Goal: Task Accomplishment & Management: Manage account settings

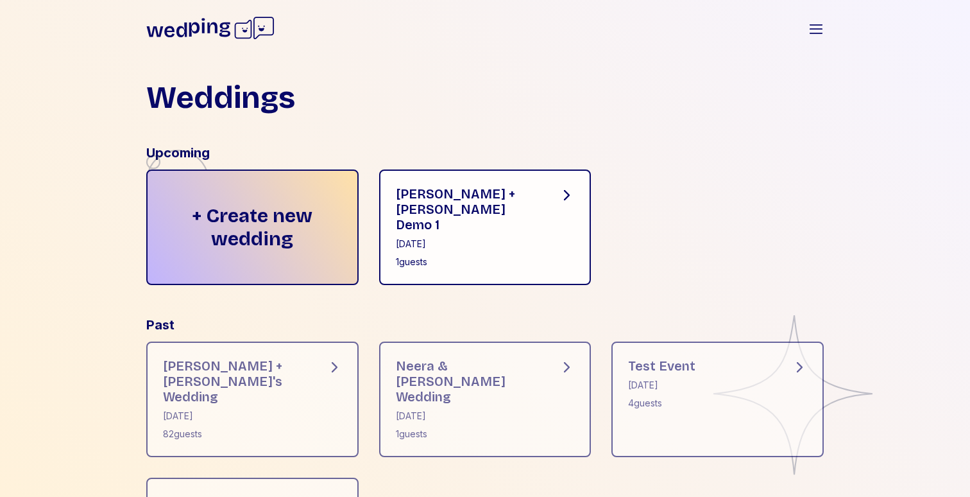
click at [654, 62] on div "Weddings Upcoming + Create new wedding Forrest + Neera Demo 1 August 29, 2025 1…" at bounding box center [485, 338] width 718 height 552
click at [819, 23] on icon "button" at bounding box center [815, 28] width 15 height 15
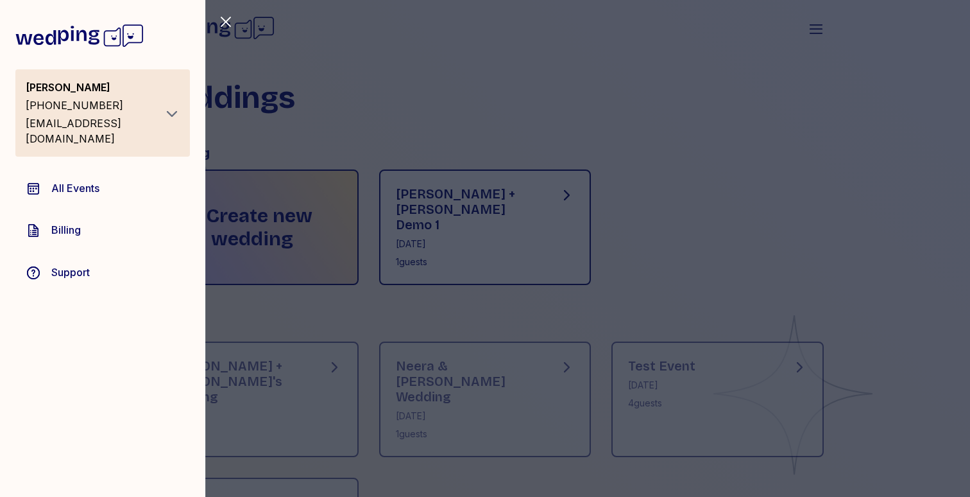
click at [399, 109] on div "Close sidebar Forrest Milburn +12072320191 milburnforrest@gmail.com All Events …" at bounding box center [485, 248] width 970 height 497
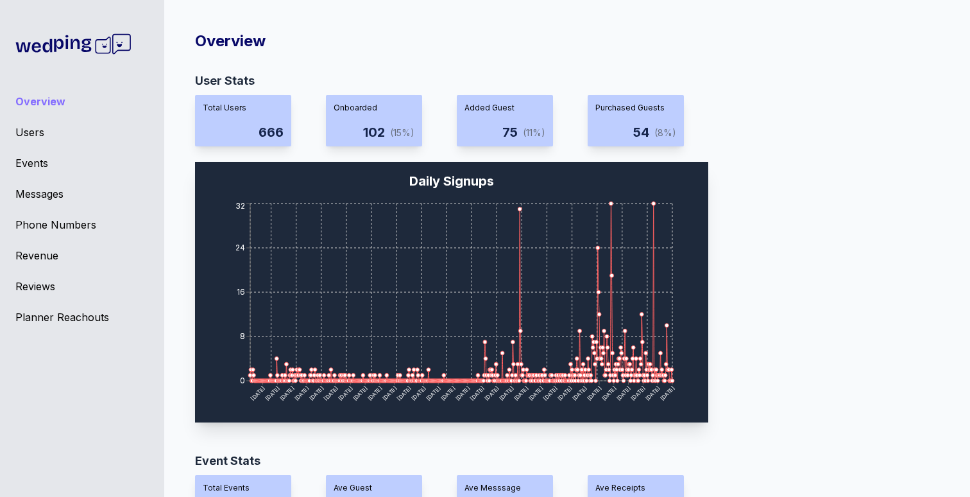
click at [33, 133] on div "Users" at bounding box center [81, 131] width 133 height 15
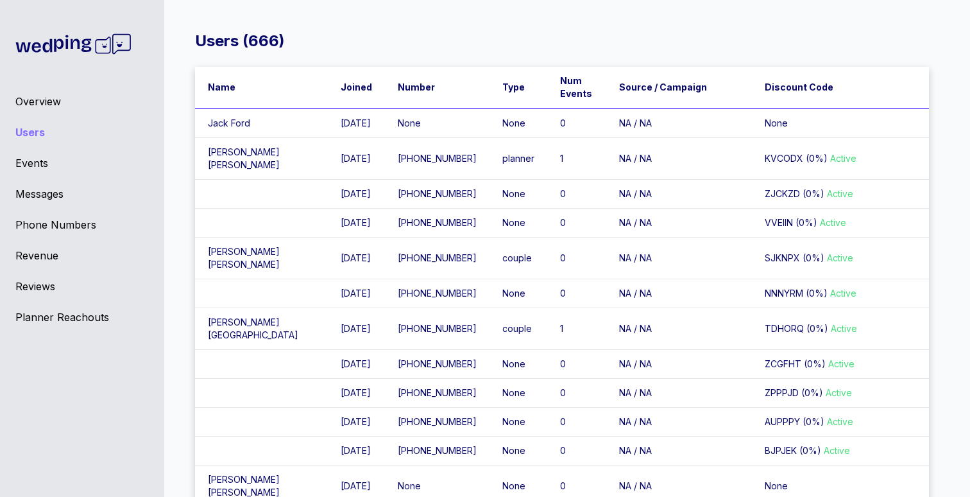
click at [245, 122] on td "Jack Ford" at bounding box center [261, 123] width 133 height 30
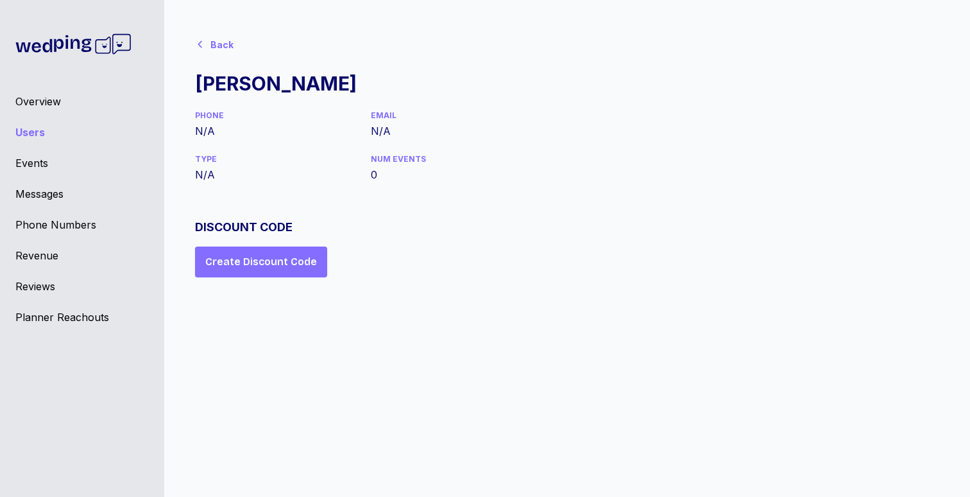
click at [210, 46] on div "Back" at bounding box center [221, 44] width 23 height 13
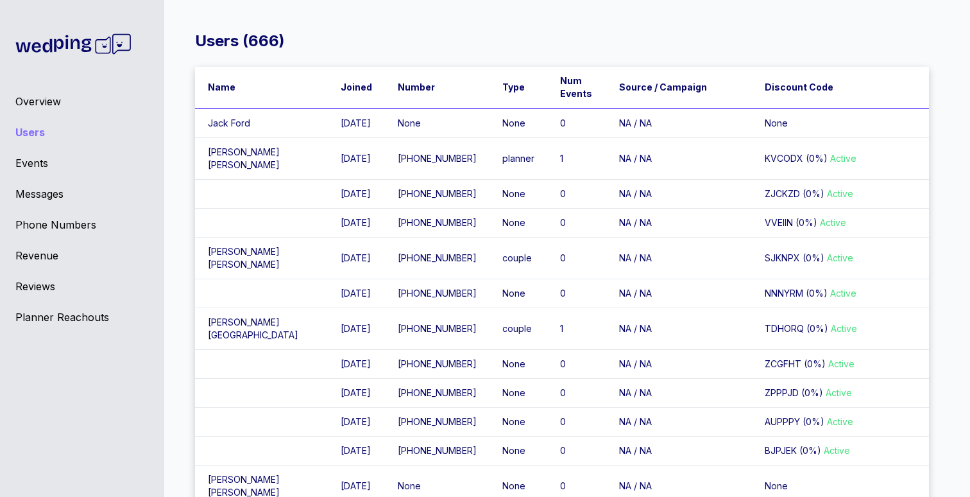
click at [234, 157] on td "Brittany Crowe" at bounding box center [261, 159] width 133 height 42
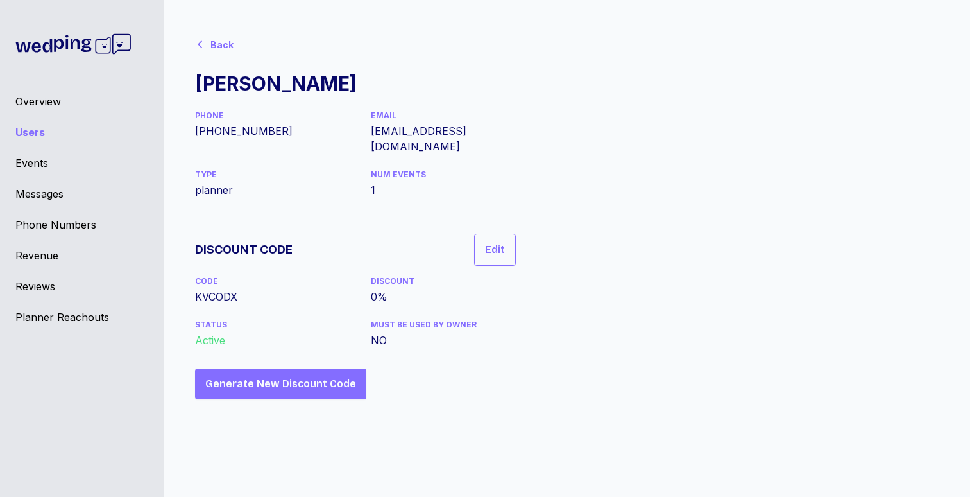
click at [595, 299] on div "Back Brittany Crowe PHONE +18646500859 EMAIL brittcrowe3@gmail.com TYPE planner…" at bounding box center [562, 215] width 734 height 368
click at [498, 242] on span "Edit" at bounding box center [495, 249] width 20 height 15
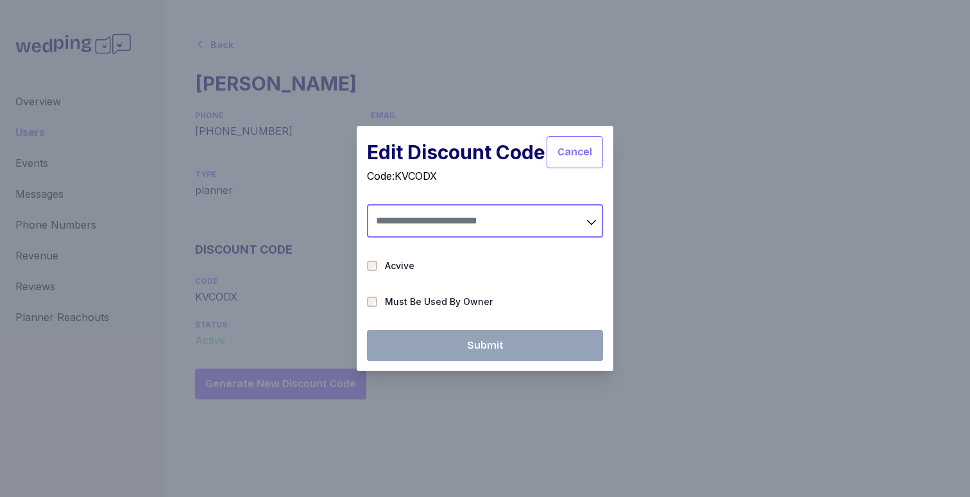
click at [472, 225] on input "text" at bounding box center [485, 220] width 236 height 33
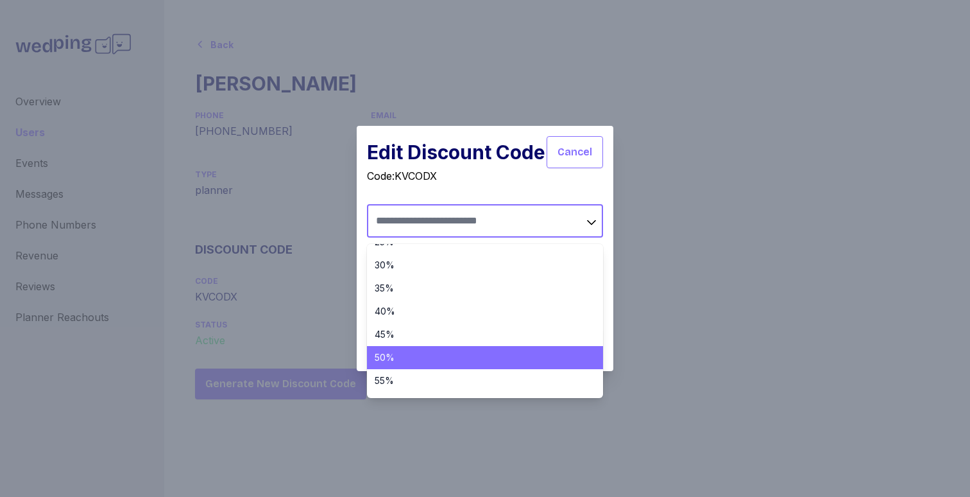
scroll to position [140, 0]
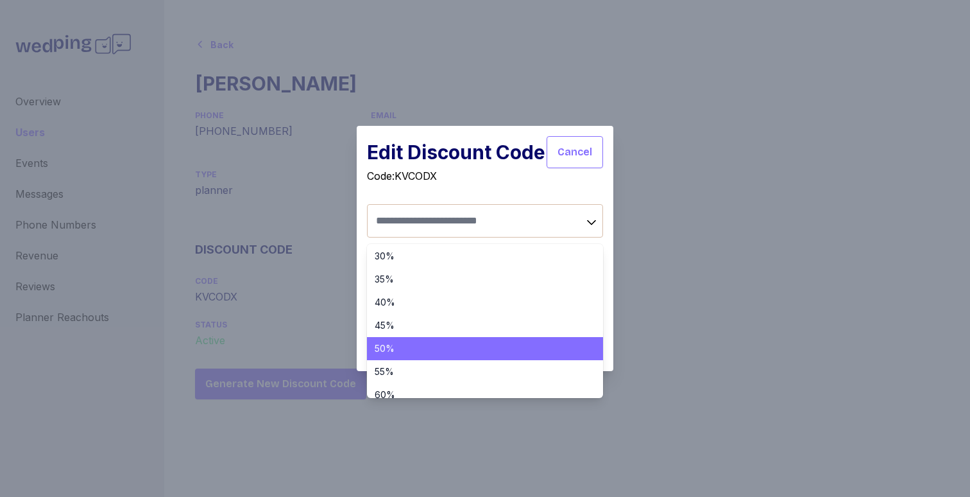
click at [407, 341] on li "50%" at bounding box center [485, 348] width 236 height 23
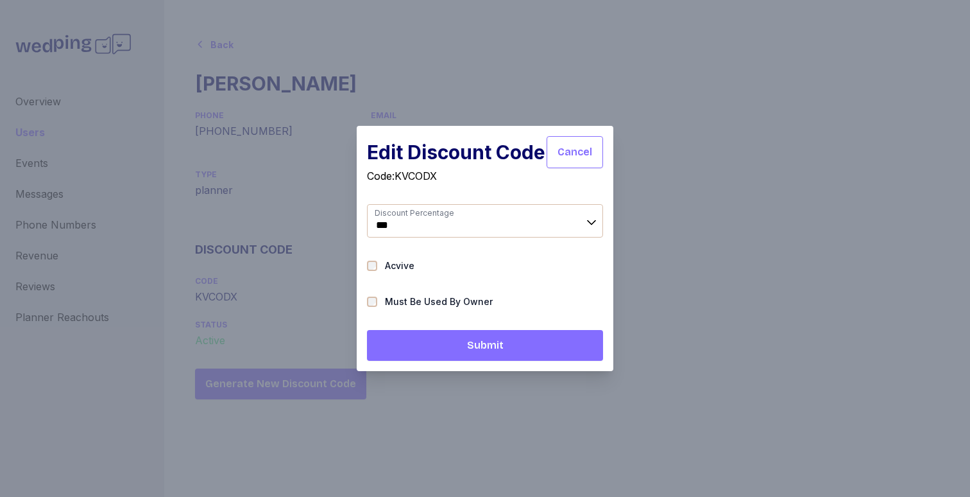
click at [494, 348] on span "Submit" at bounding box center [485, 344] width 37 height 15
type input "***"
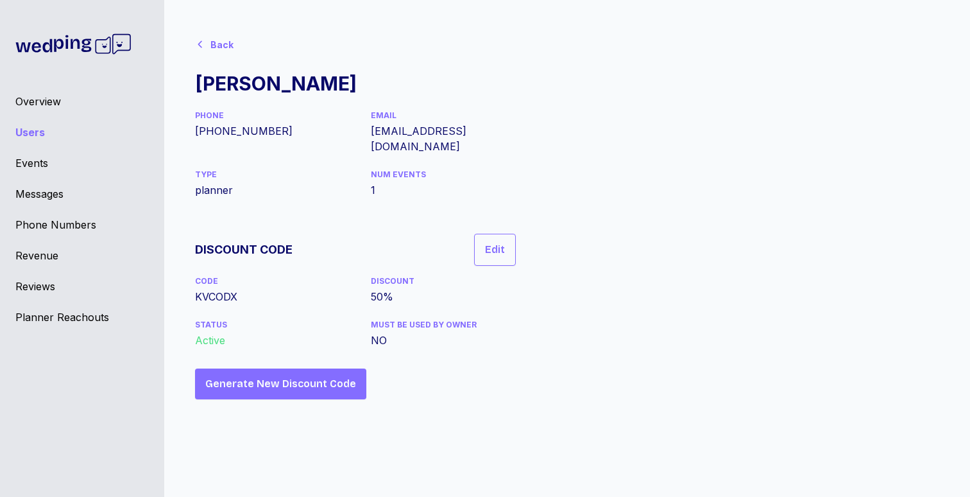
click at [681, 357] on div "Back Brittany Crowe PHONE +18646500859 EMAIL brittcrowe3@gmail.com TYPE planner…" at bounding box center [562, 215] width 734 height 368
click at [90, 319] on div "Planner Reachouts" at bounding box center [81, 316] width 133 height 15
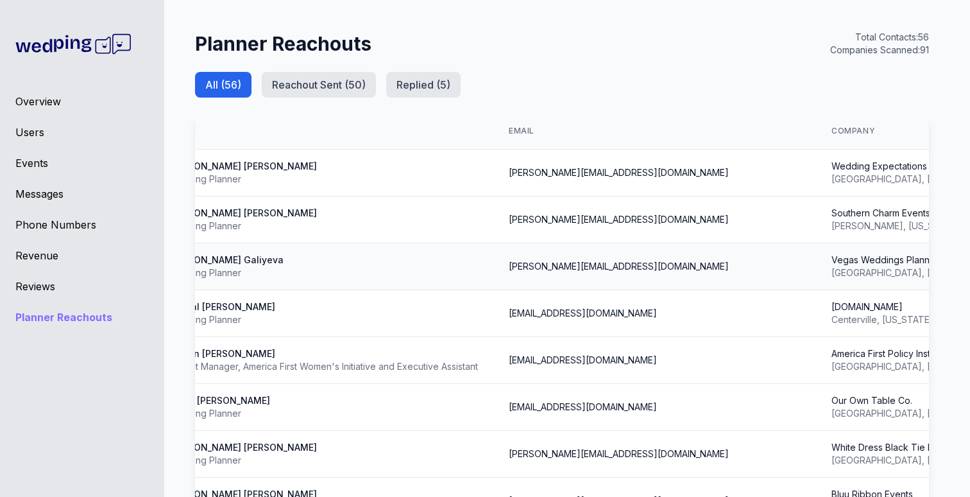
scroll to position [0, 128]
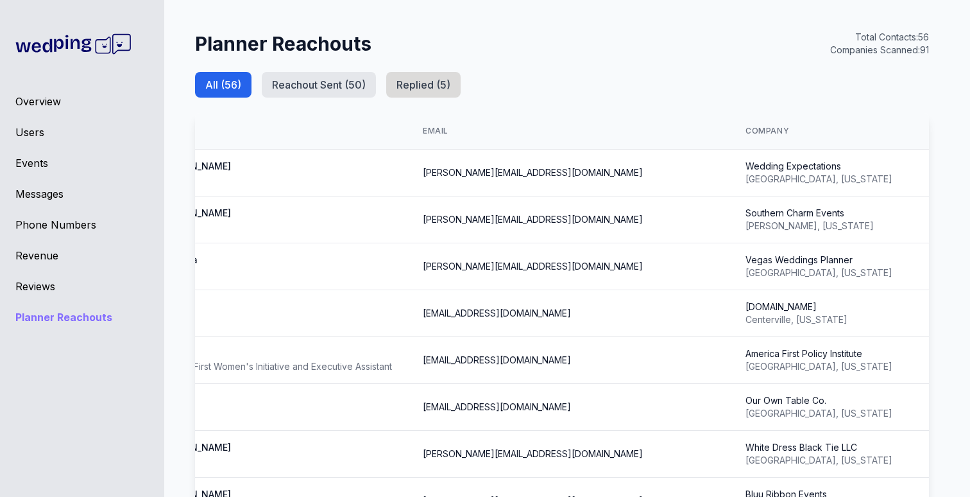
click at [451, 81] on button "Replied ( 5 )" at bounding box center [423, 85] width 74 height 26
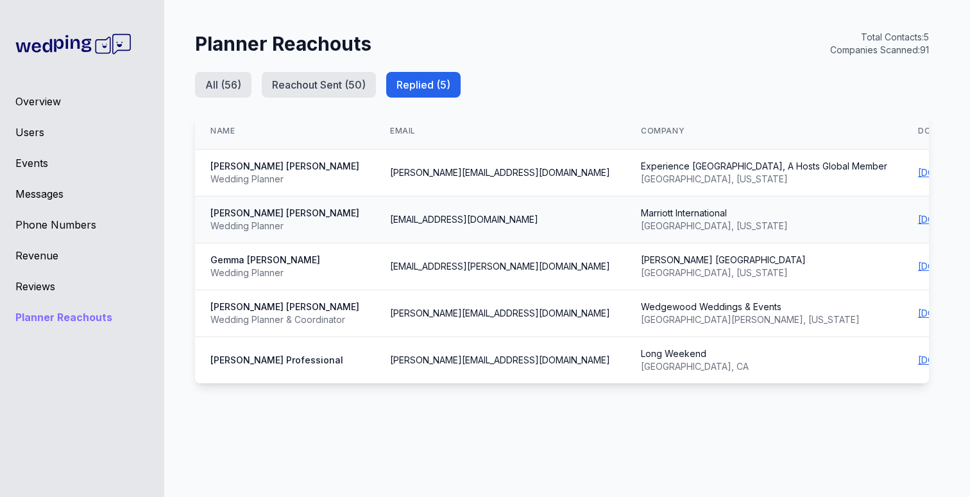
scroll to position [0, 334]
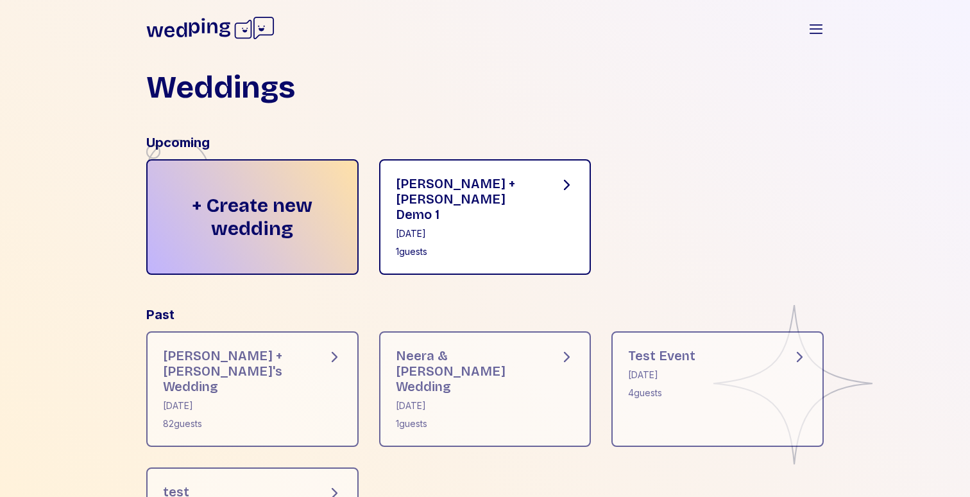
scroll to position [19, 0]
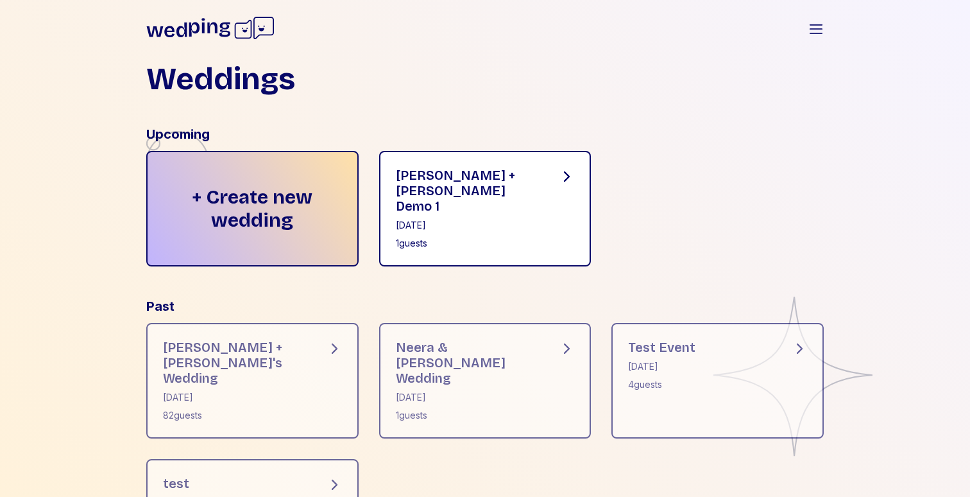
click at [493, 223] on div "[PERSON_NAME] + [PERSON_NAME] Demo 1 [DATE] 1 guests" at bounding box center [485, 208] width 212 height 115
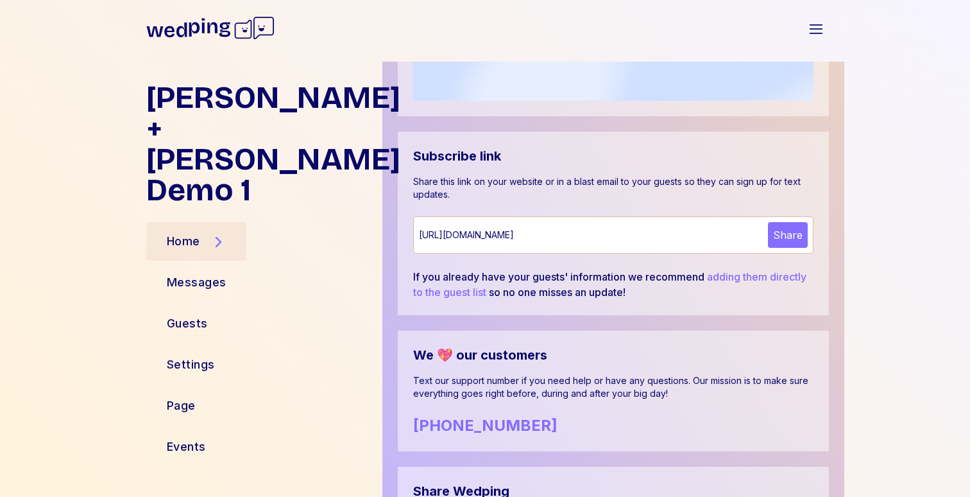
scroll to position [663, 0]
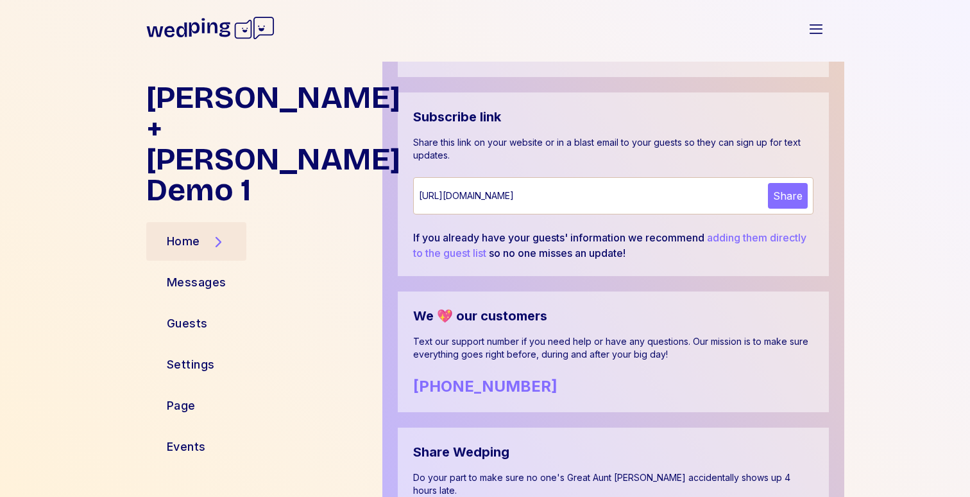
click at [770, 193] on button "Share" at bounding box center [788, 196] width 40 height 26
click at [677, 195] on div "[URL][DOMAIN_NAME]" at bounding box center [591, 195] width 344 height 13
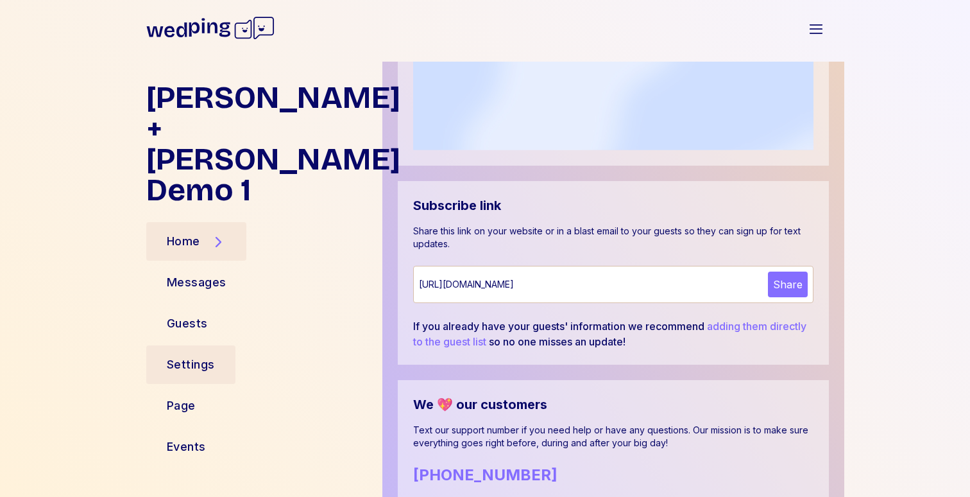
click at [205, 355] on div "Settings" at bounding box center [191, 364] width 48 height 18
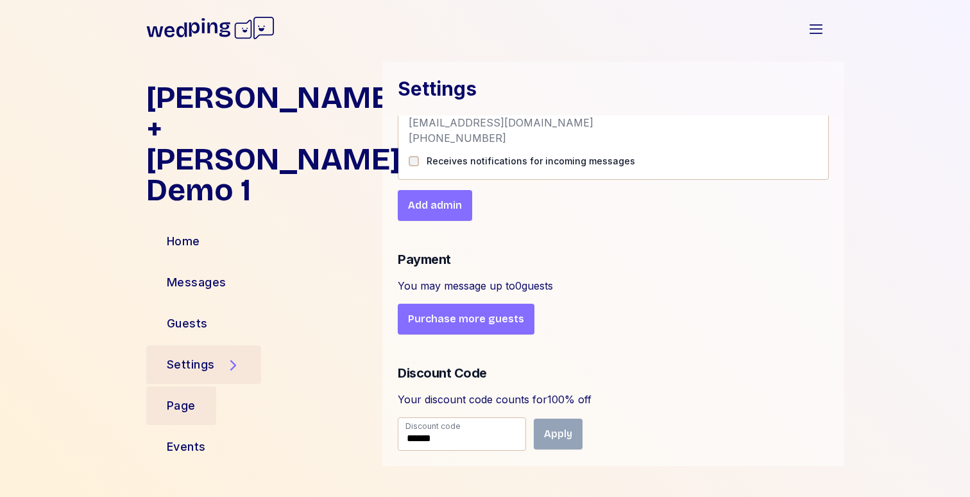
click at [200, 386] on div "Page" at bounding box center [181, 405] width 70 height 38
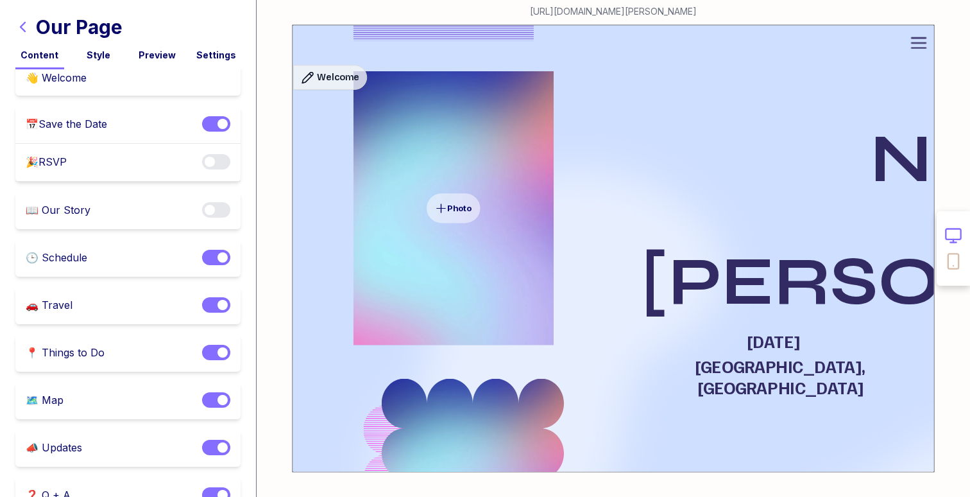
scroll to position [37, 0]
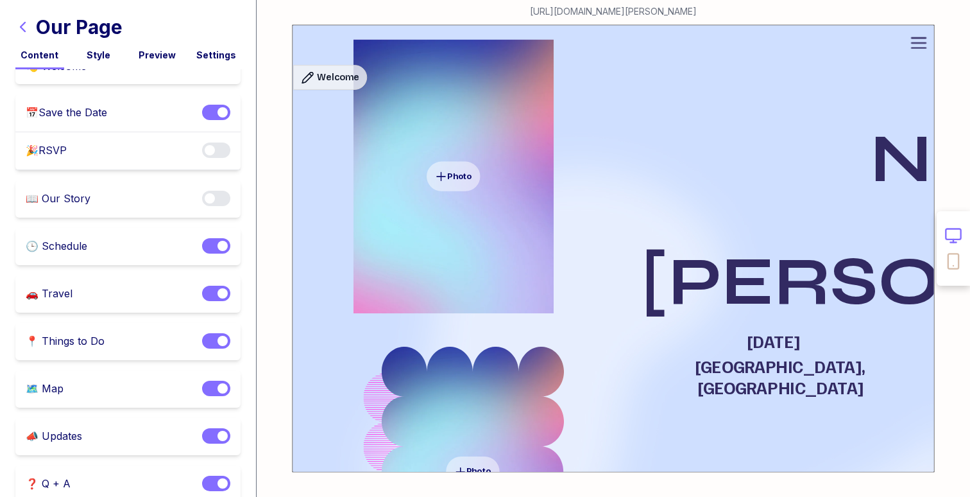
click at [214, 151] on span "button" at bounding box center [210, 150] width 10 height 10
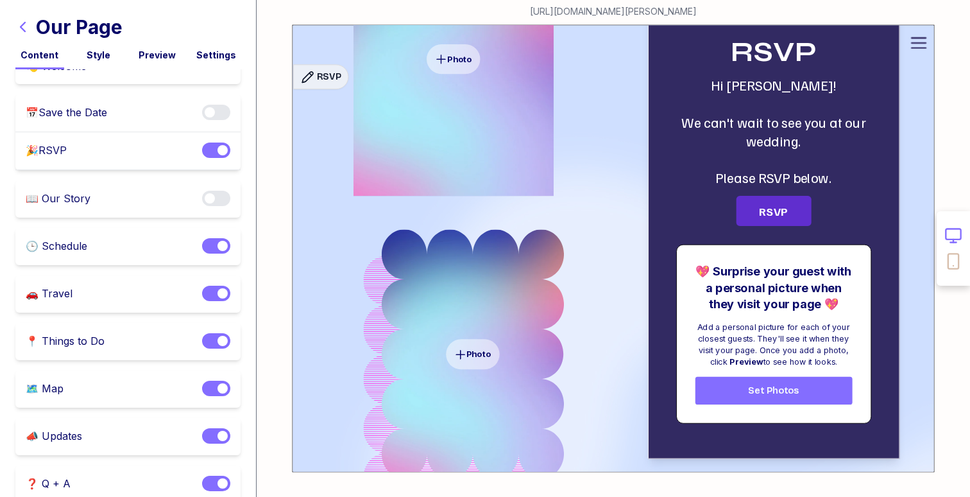
scroll to position [580, 0]
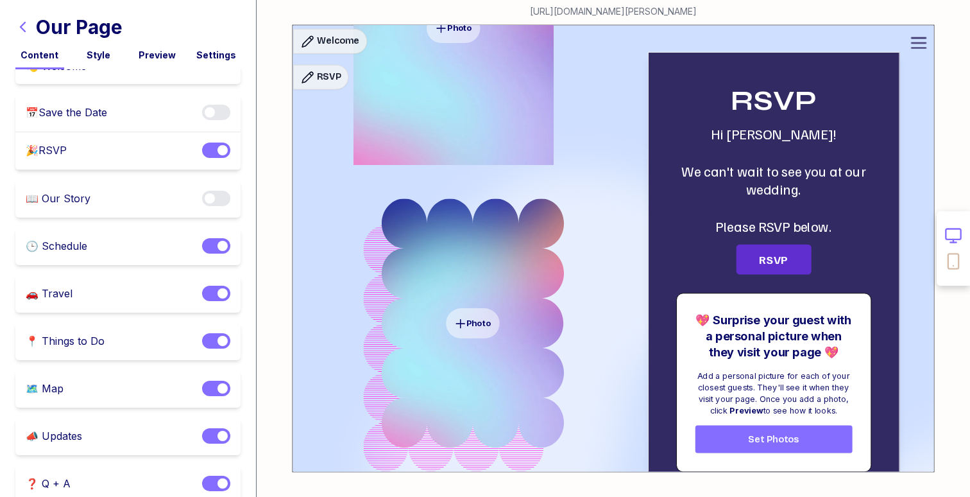
click at [151, 149] on div "🎉 RSVP Enable notifications" at bounding box center [127, 151] width 225 height 38
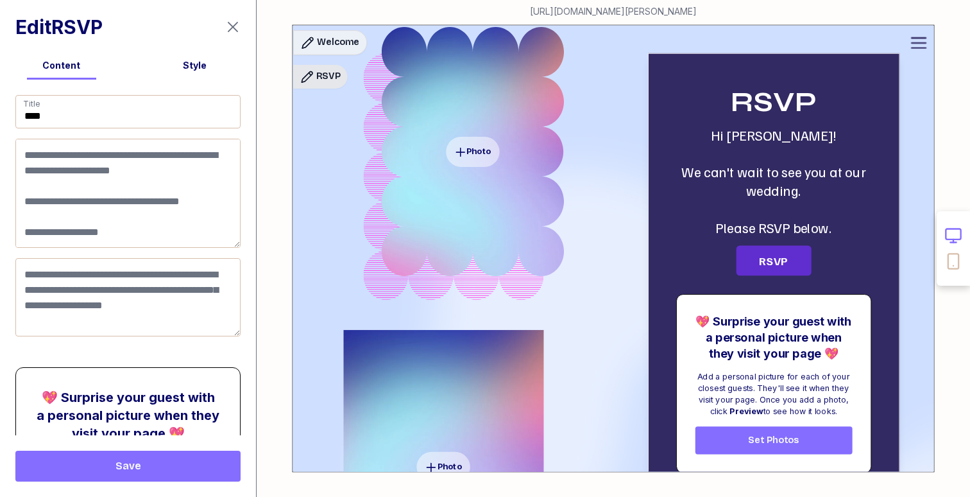
click at [335, 75] on span "RSVP" at bounding box center [328, 76] width 24 height 14
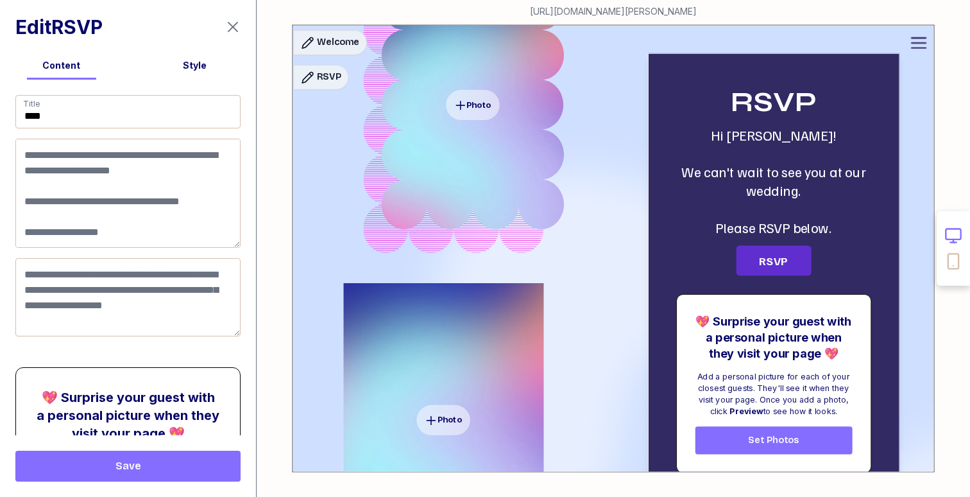
click at [924, 33] on icon at bounding box center [919, 42] width 19 height 19
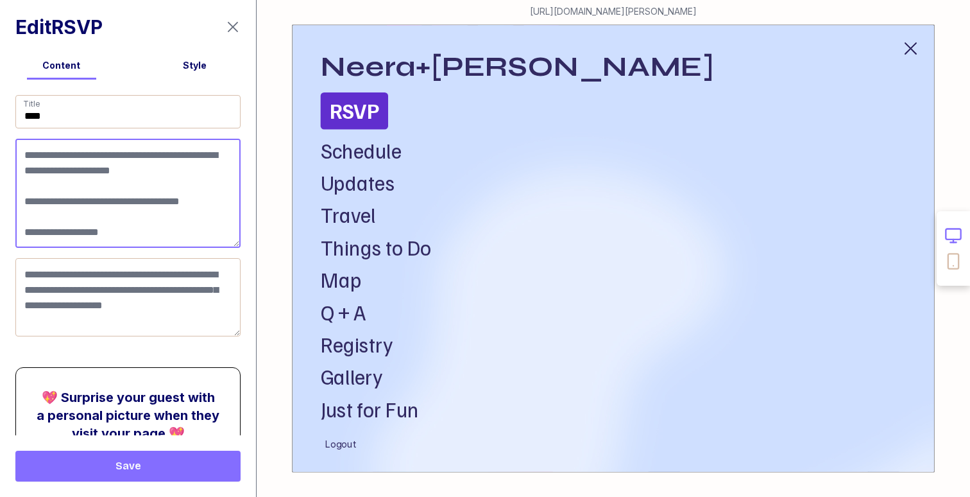
click at [129, 193] on textarea at bounding box center [127, 193] width 225 height 109
click at [914, 42] on icon "button" at bounding box center [910, 48] width 19 height 19
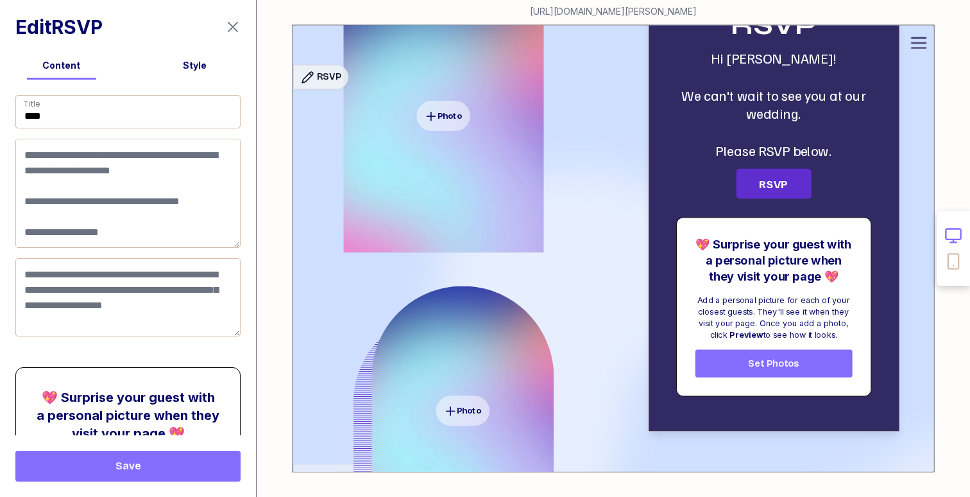
scroll to position [669, 0]
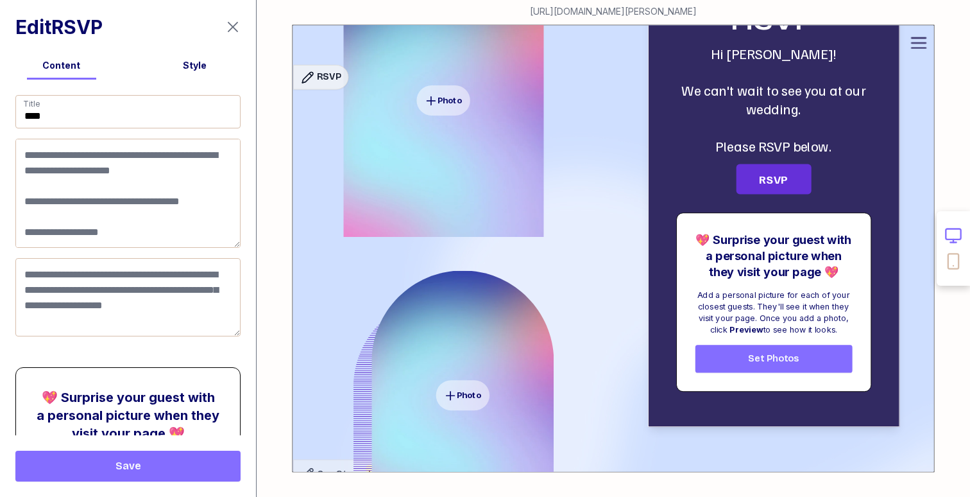
click at [781, 178] on span "RSVP" at bounding box center [773, 178] width 56 height 15
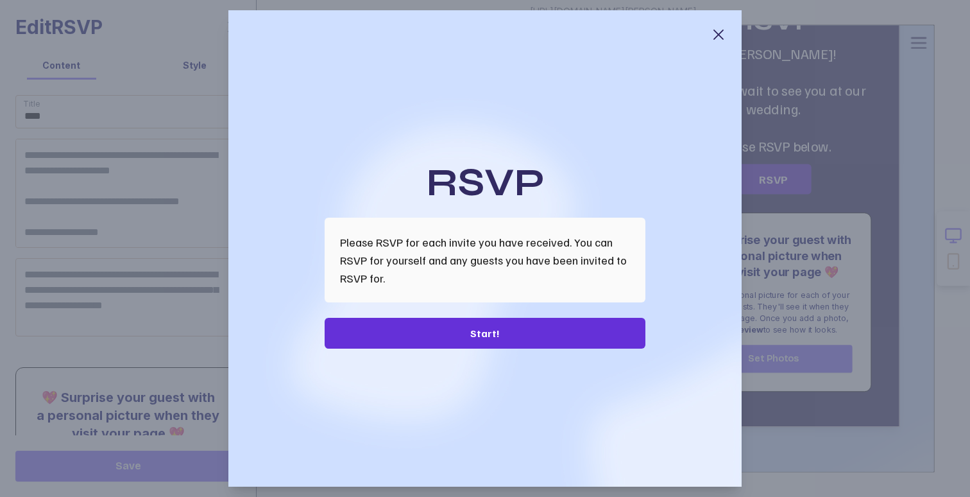
click at [439, 328] on span "Start!" at bounding box center [485, 332] width 300 height 15
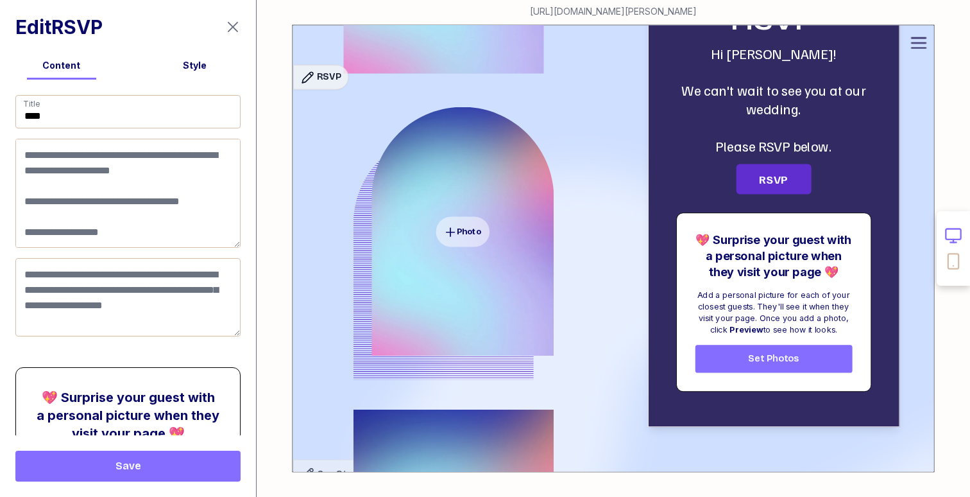
scroll to position [0, 0]
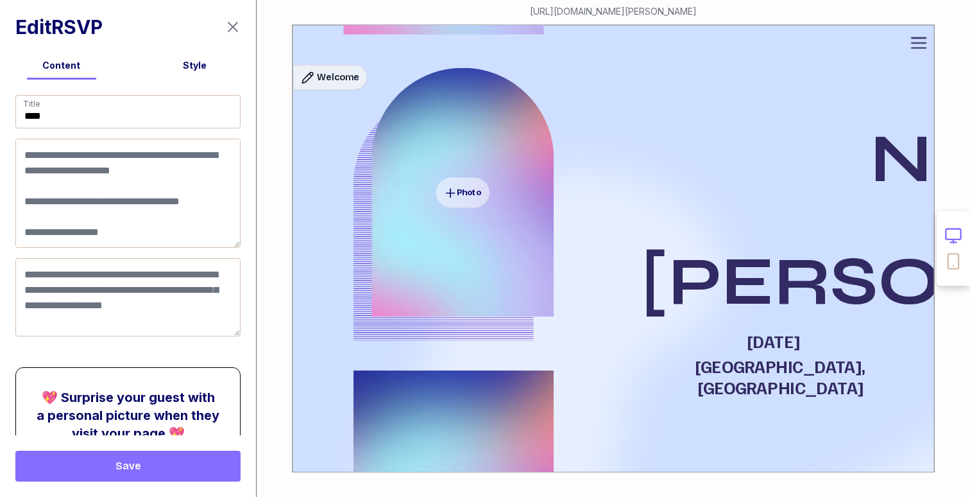
click at [236, 23] on icon "button" at bounding box center [233, 27] width 10 height 10
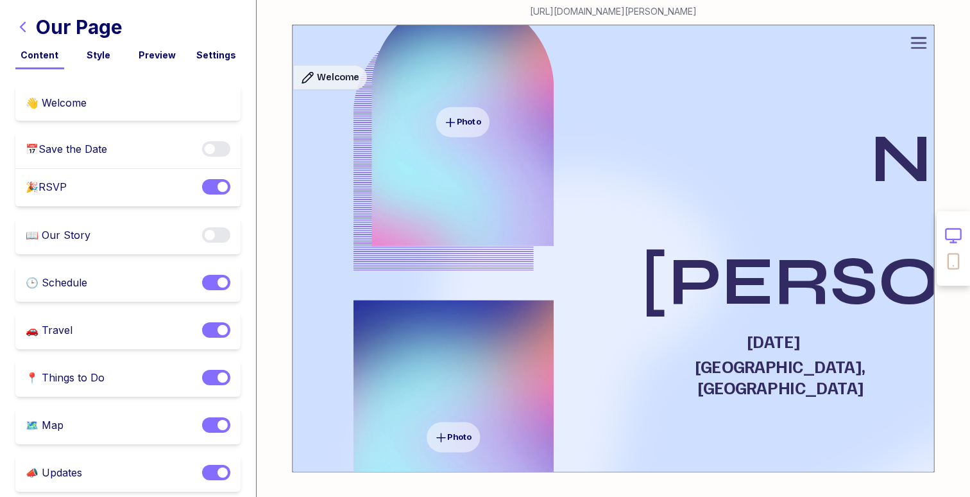
click at [223, 52] on div "Settings" at bounding box center [216, 55] width 49 height 13
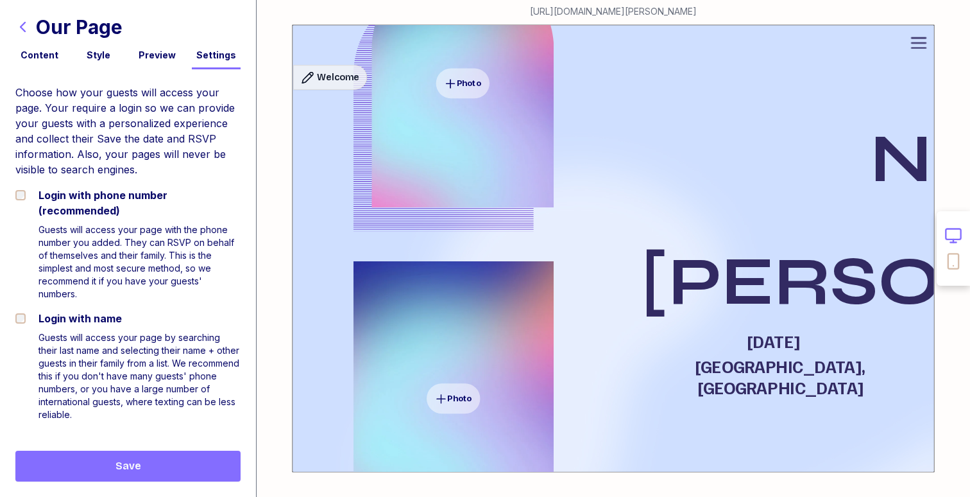
scroll to position [1, 0]
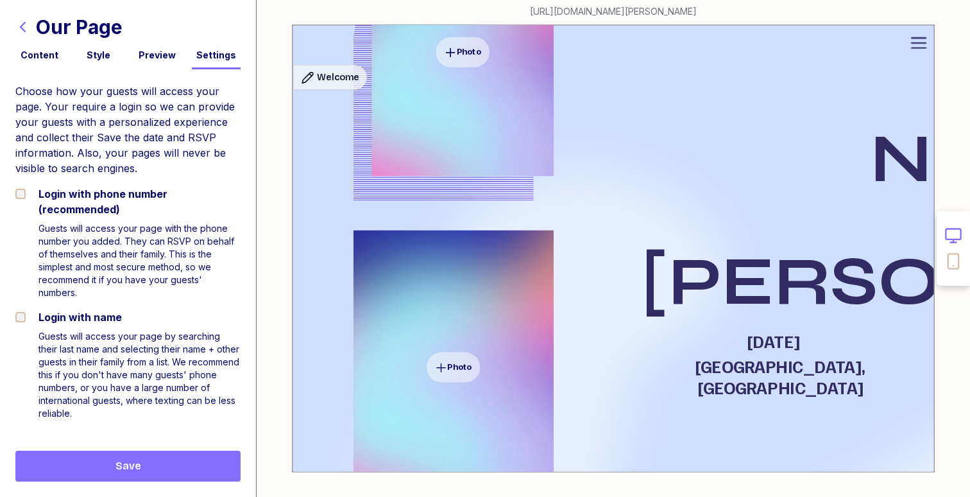
click at [58, 64] on div "Content" at bounding box center [39, 59] width 49 height 21
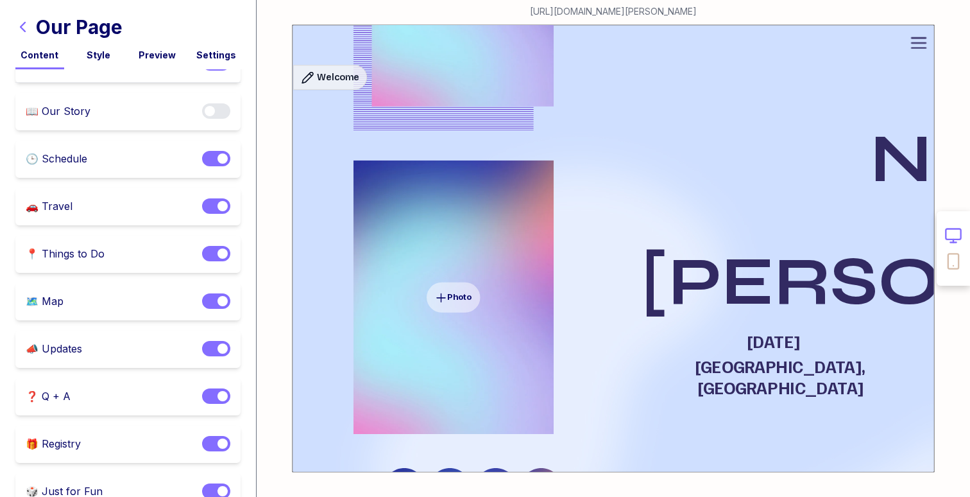
scroll to position [0, 0]
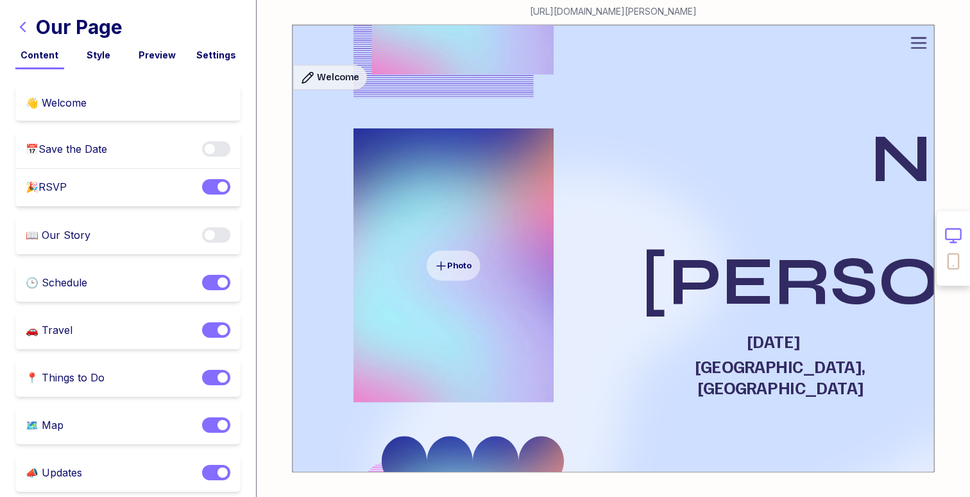
click at [120, 190] on div "🎉 RSVP Enable notifications" at bounding box center [127, 188] width 225 height 38
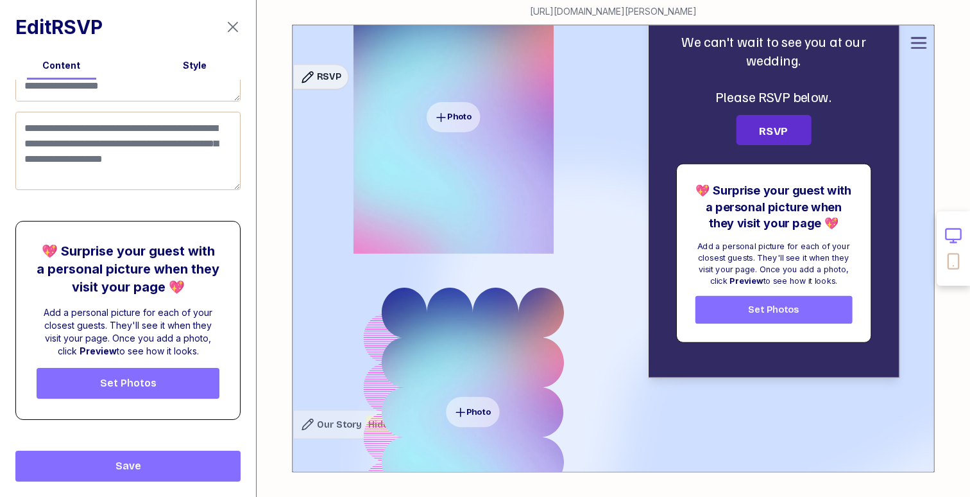
scroll to position [638, 0]
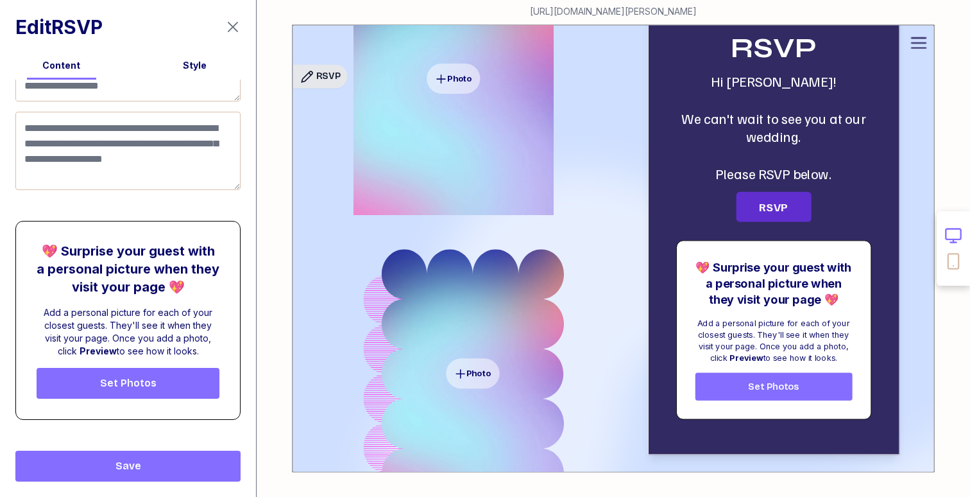
click at [323, 72] on span "RSVP" at bounding box center [328, 76] width 24 height 14
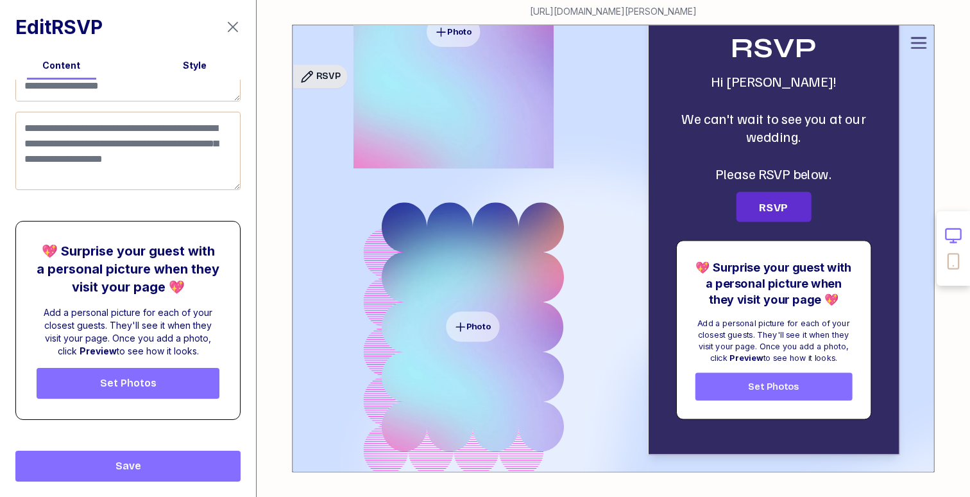
click at [327, 78] on span "RSVP" at bounding box center [328, 76] width 24 height 14
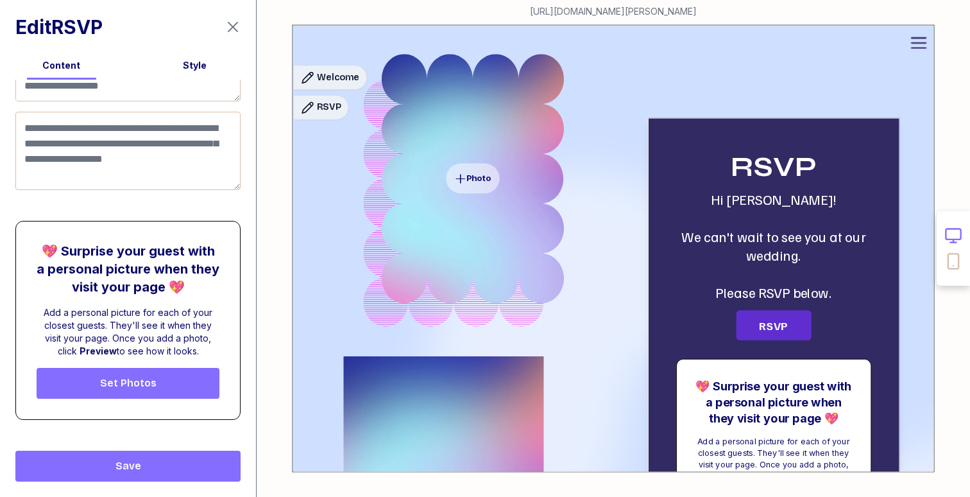
scroll to position [507, 0]
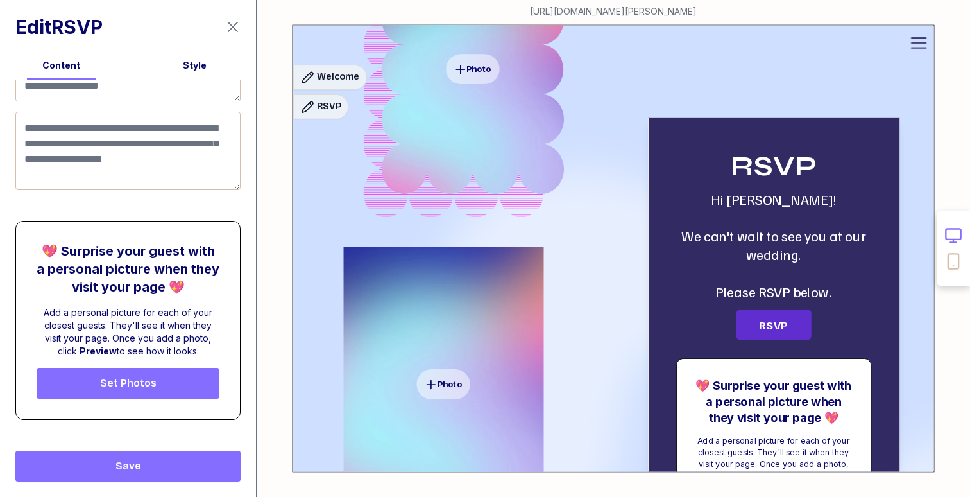
click at [921, 44] on icon at bounding box center [919, 42] width 19 height 19
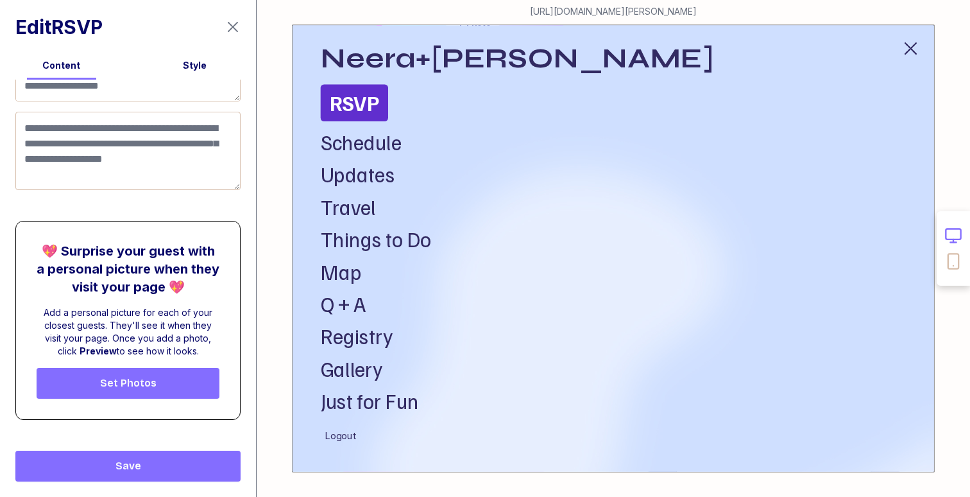
scroll to position [13, 0]
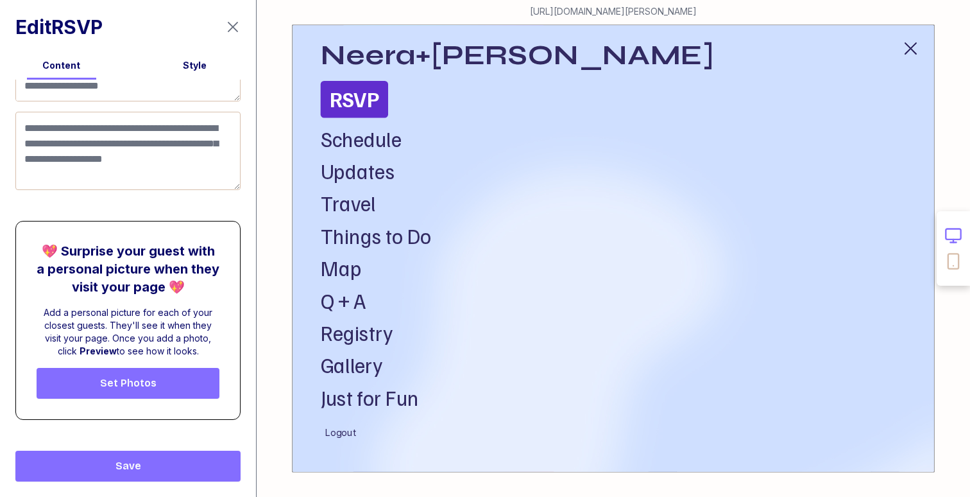
click at [917, 47] on icon "button" at bounding box center [910, 48] width 19 height 19
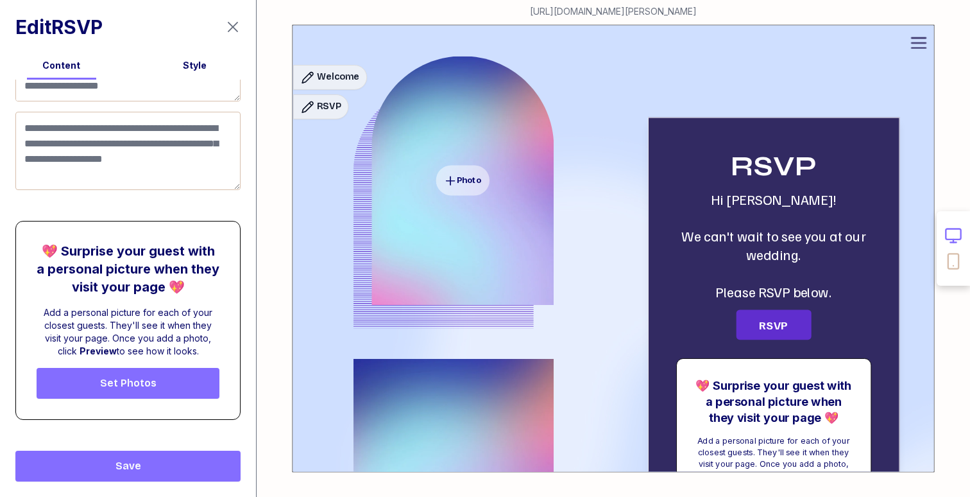
scroll to position [0, 0]
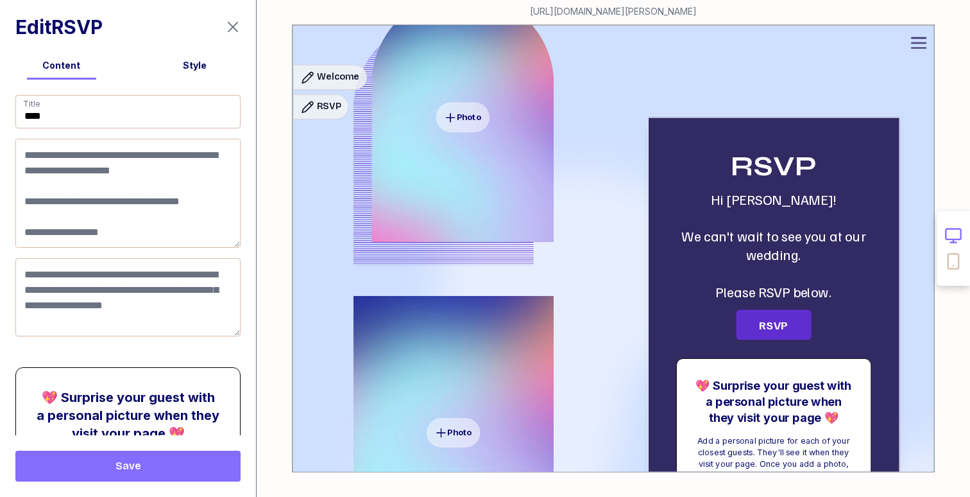
click at [231, 27] on icon "button" at bounding box center [232, 26] width 15 height 15
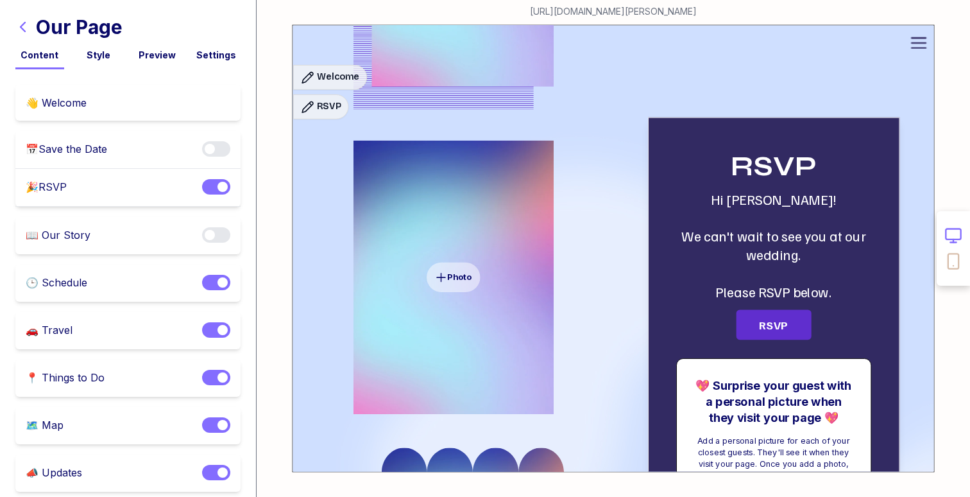
click at [103, 52] on div "Style" at bounding box center [98, 55] width 49 height 13
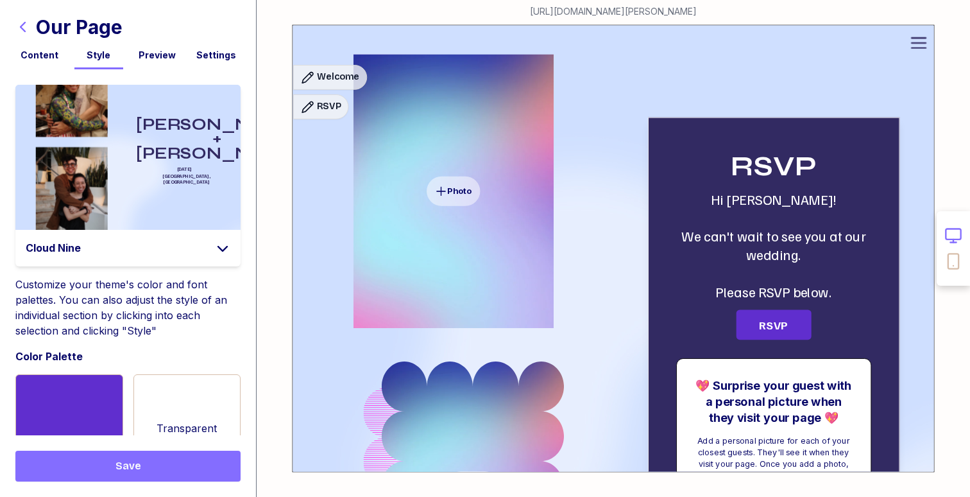
click at [160, 51] on div "Preview" at bounding box center [157, 55] width 49 height 13
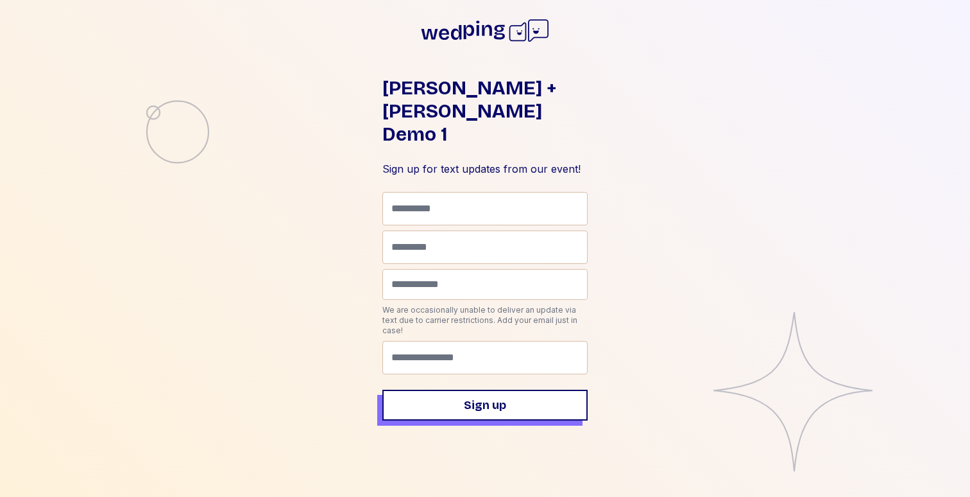
click at [692, 147] on div "Forrest + Neera Demo 1 Sign up for text updates from our event! First name Last…" at bounding box center [485, 248] width 970 height 497
click at [734, 178] on div "Forrest + Neera Demo 1 Sign up for text updates from our event! First name Last…" at bounding box center [485, 248] width 970 height 497
